Goal: Understand process/instructions: Learn how to perform a task or action

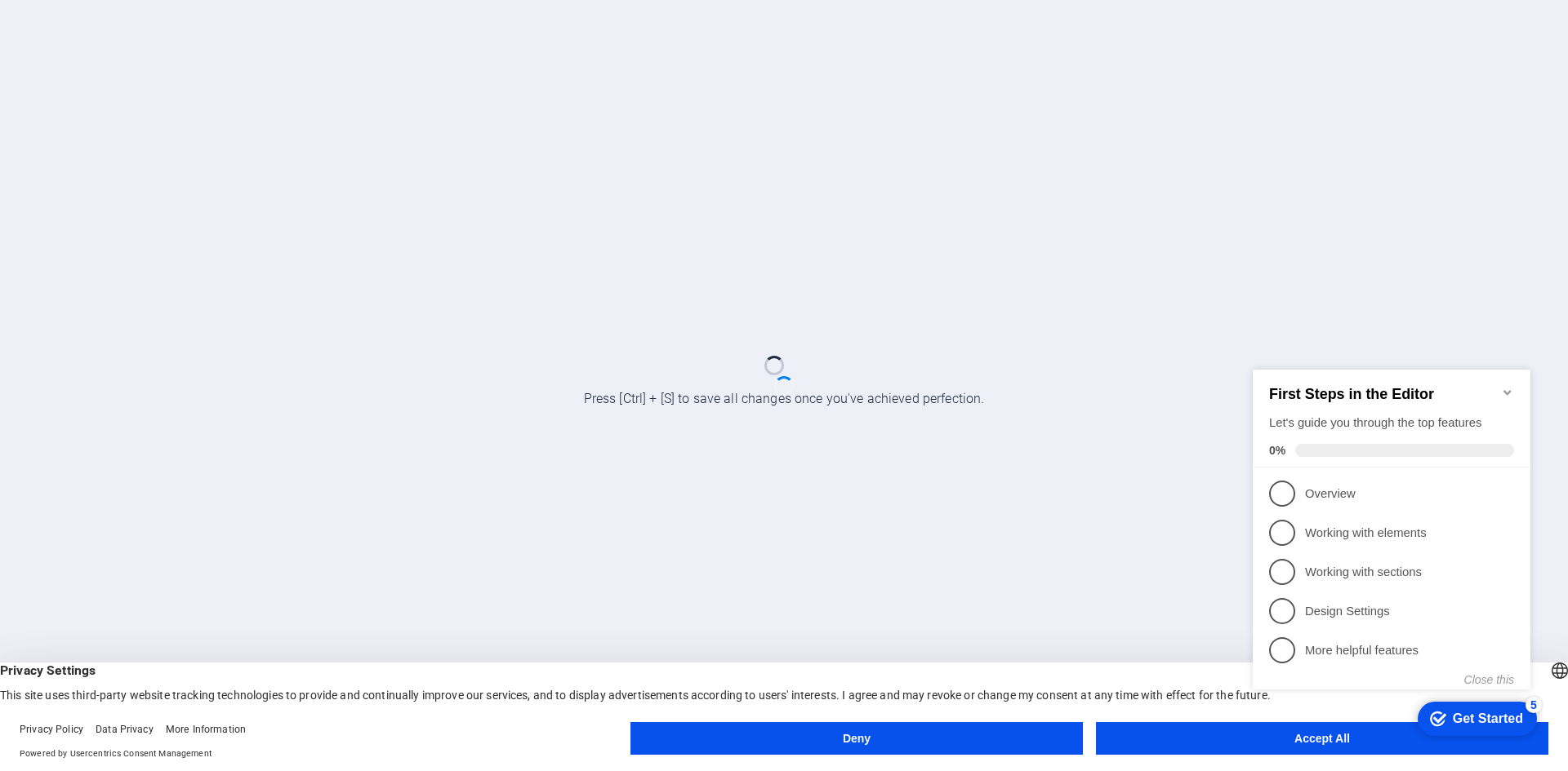
click at [1504, 386] on icon "Minimize checklist" at bounding box center [1508, 393] width 13 height 13
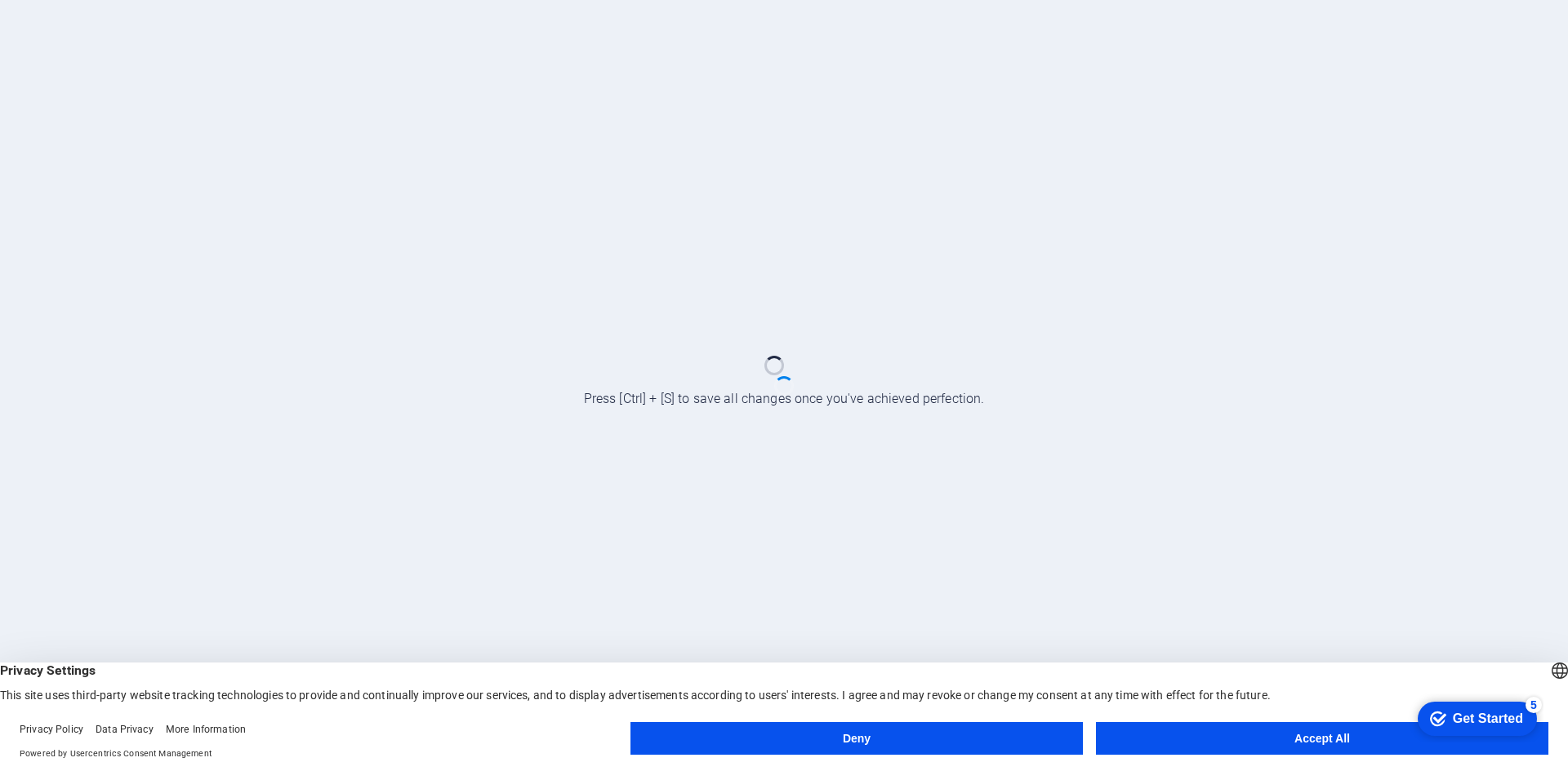
scroll to position [1, 0]
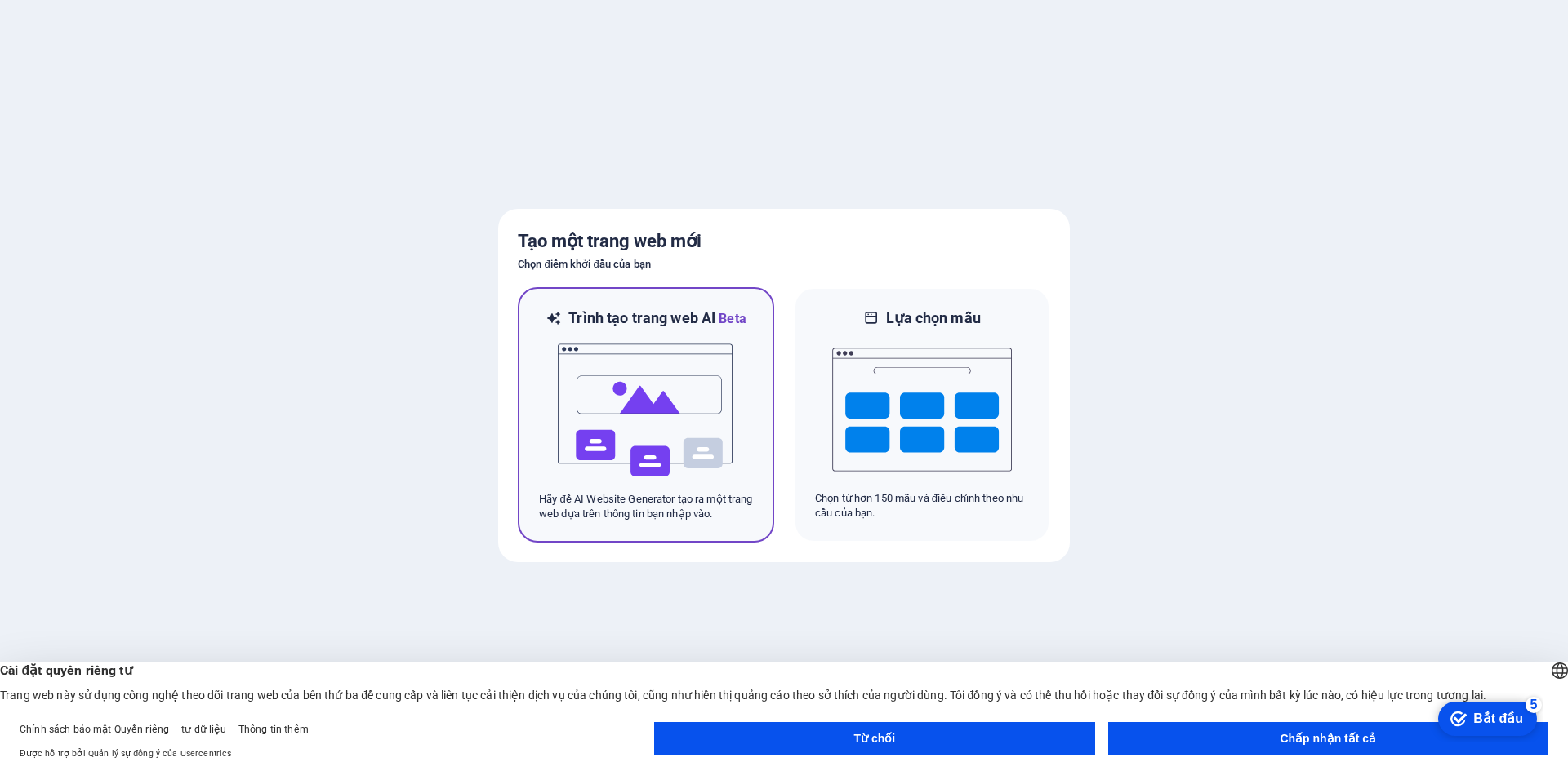
drag, startPoint x: 662, startPoint y: 503, endPoint x: 798, endPoint y: 712, distance: 249.4
click at [662, 503] on font "Hãy để AI Website Generator tạo ra một trang web dựa trên thông tin bạn nhập và…" at bounding box center [645, 506] width 214 height 27
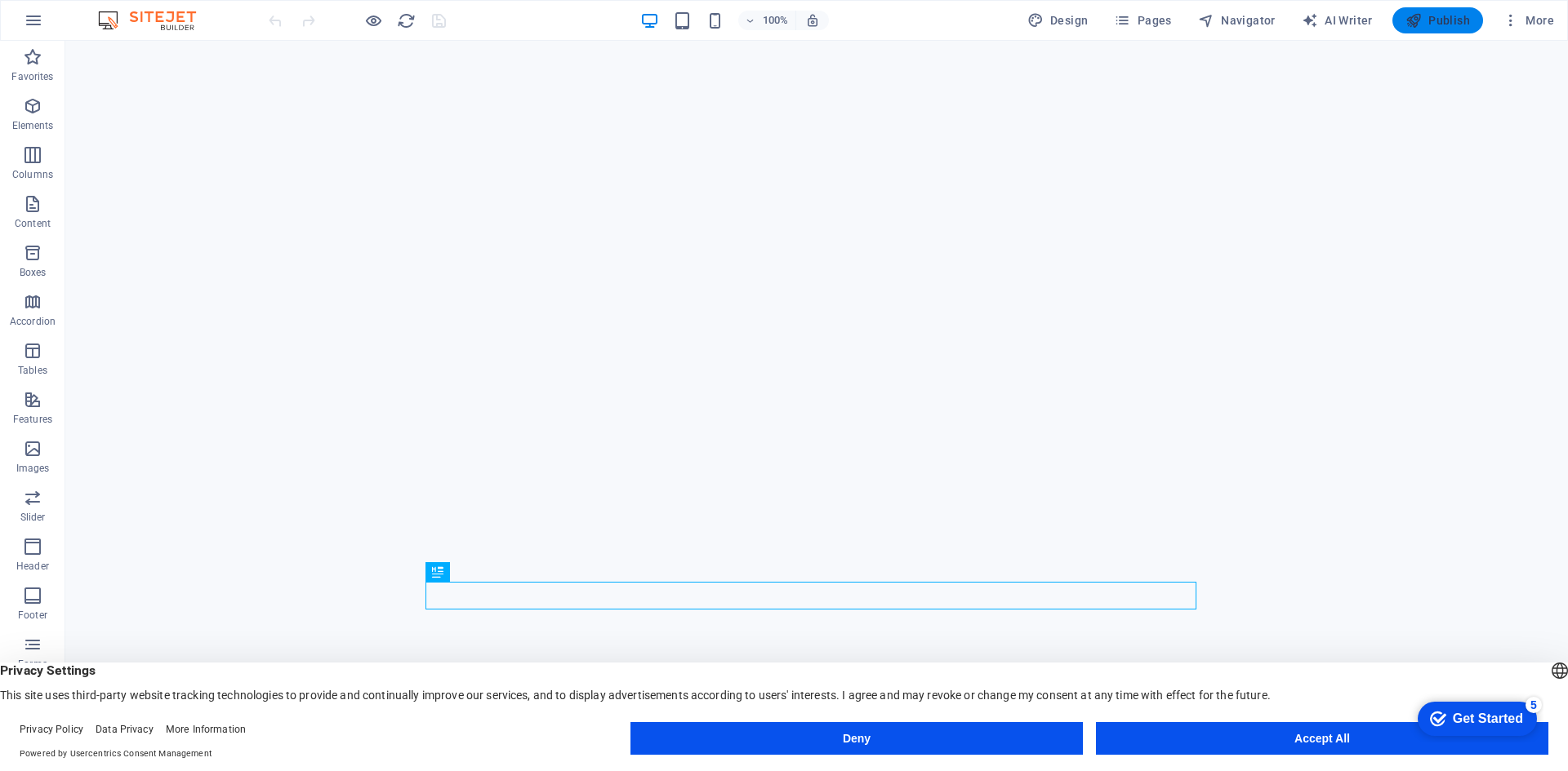
click at [0, 0] on icon "button" at bounding box center [0, 0] width 0 height 0
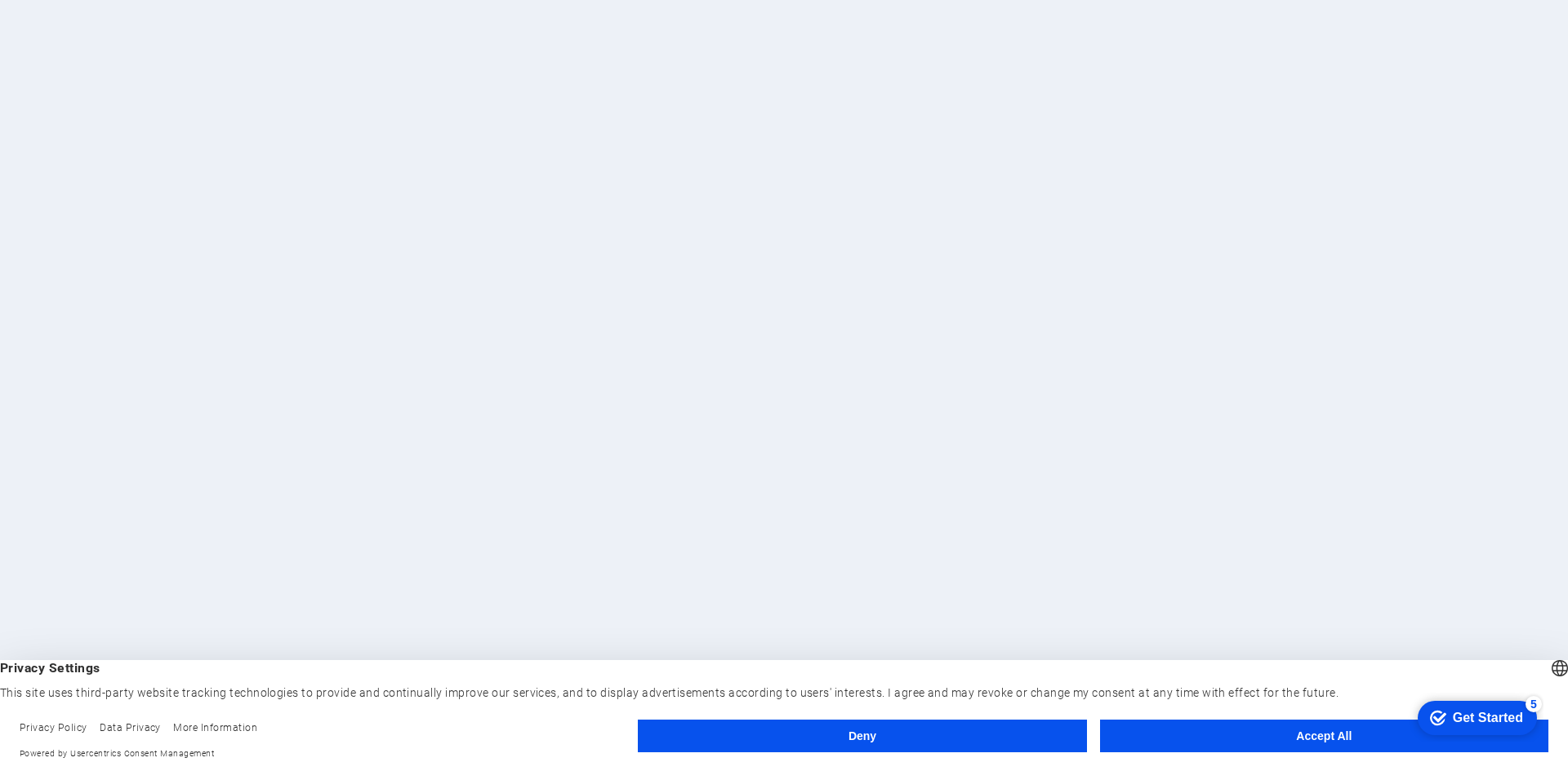
click at [1203, 727] on button "Accept All" at bounding box center [1323, 736] width 448 height 33
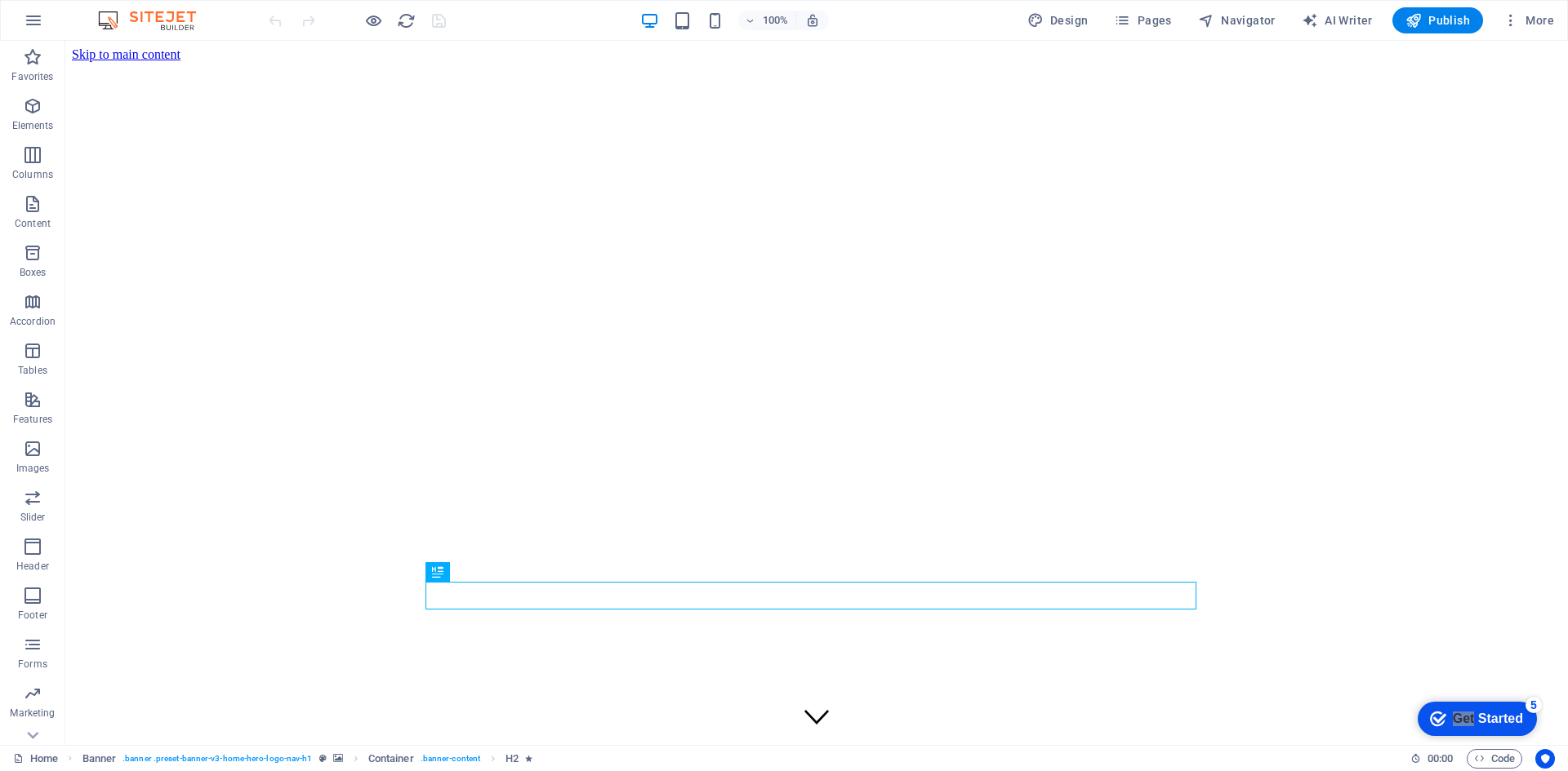
drag, startPoint x: 1472, startPoint y: 723, endPoint x: 1012, endPoint y: 573, distance: 483.8
click at [1405, 694] on html "checkmark Get Started 5 First Steps in the Editor Let's guide you through the t…" at bounding box center [1474, 718] width 139 height 49
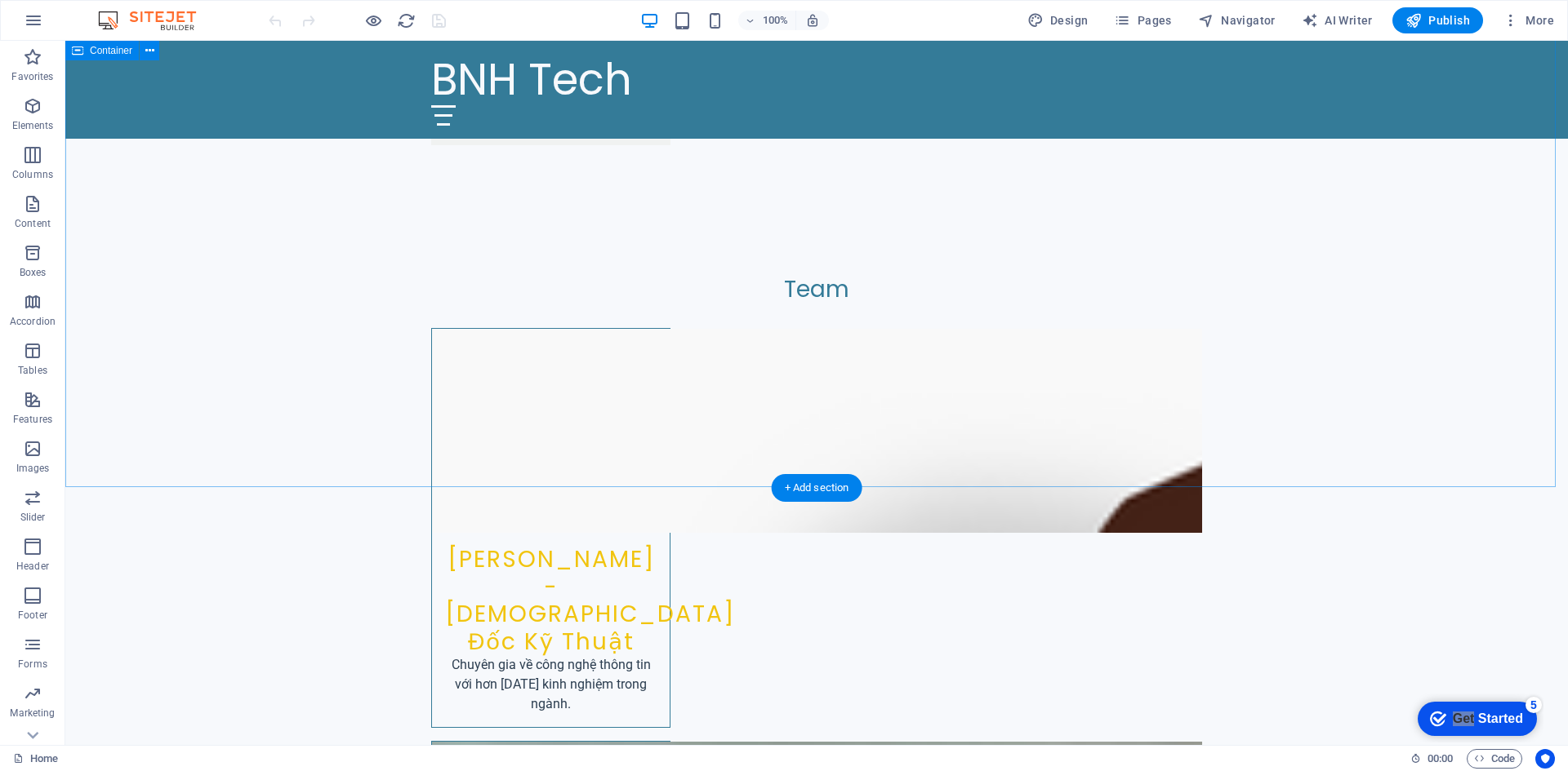
scroll to position [2977, 0]
